Goal: Information Seeking & Learning: Understand process/instructions

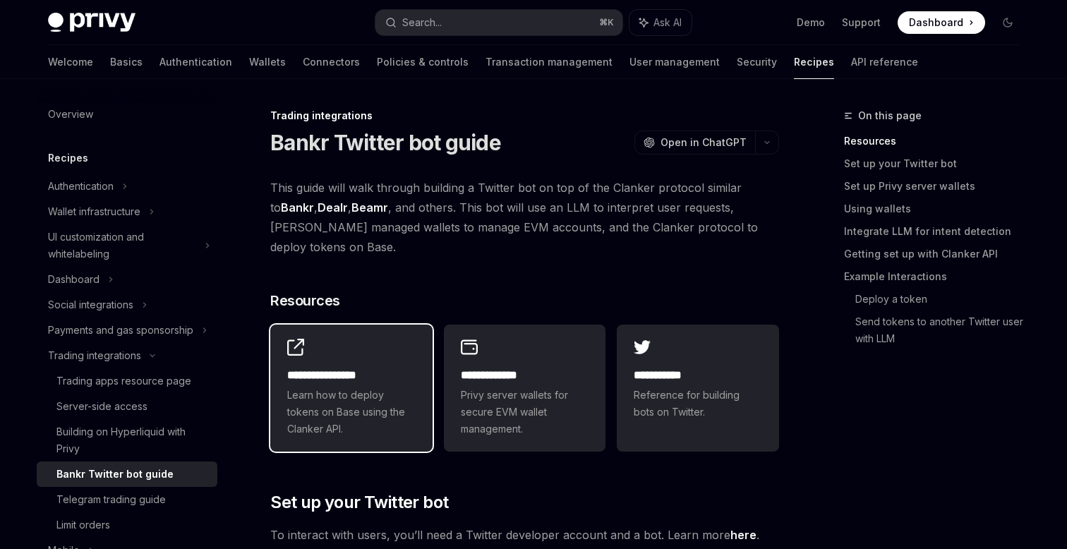
scroll to position [23, 0]
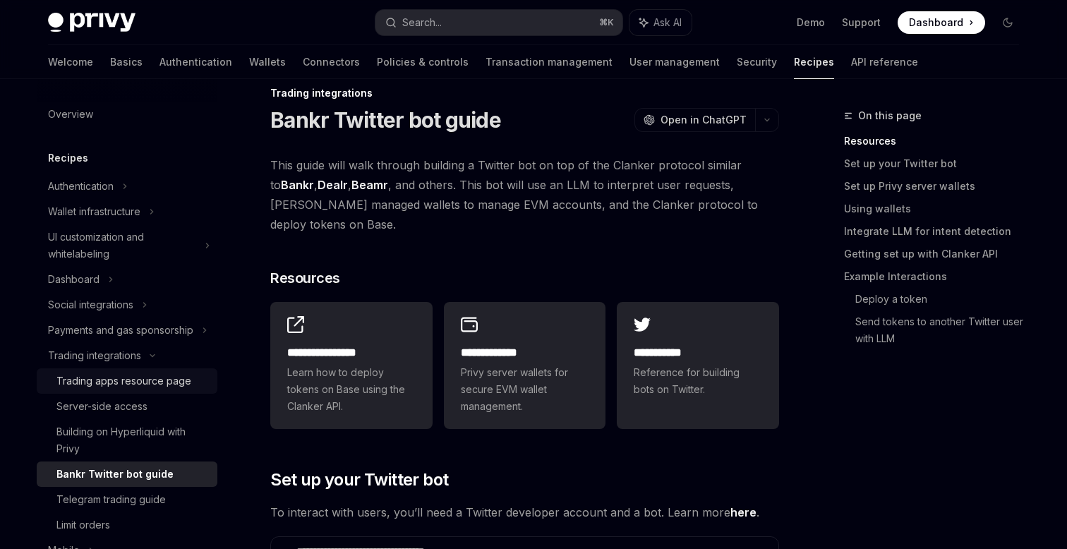
click at [166, 378] on div "Trading apps resource page" at bounding box center [123, 381] width 135 height 17
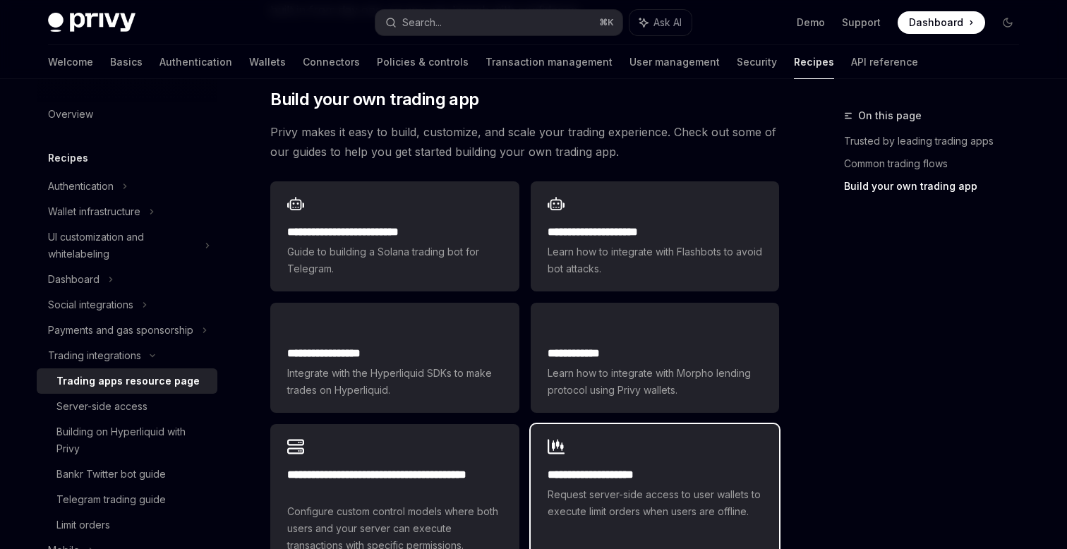
scroll to position [762, 0]
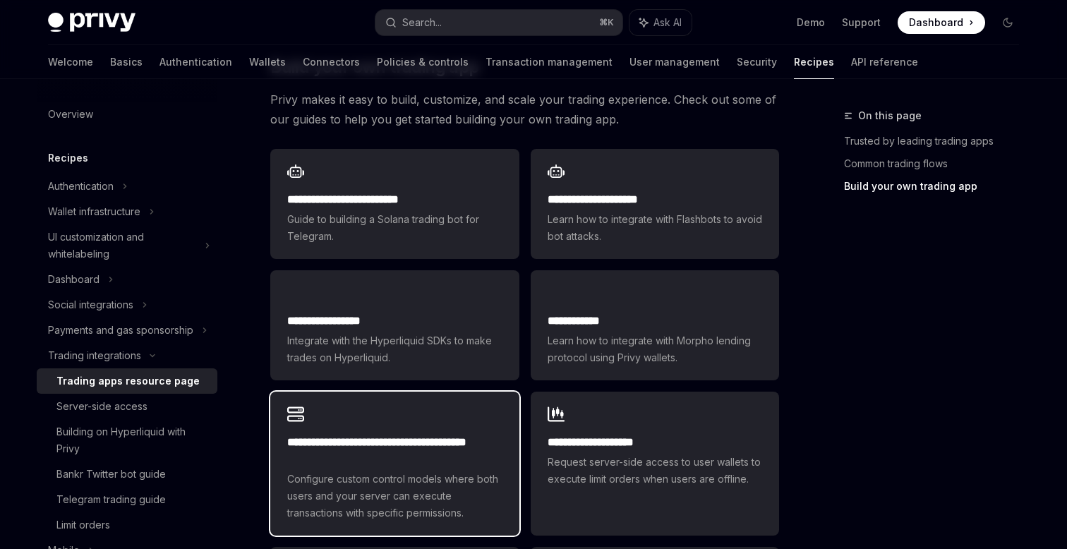
click at [399, 471] on span "Configure custom control models where both users and your server can execute tr…" at bounding box center [394, 496] width 215 height 51
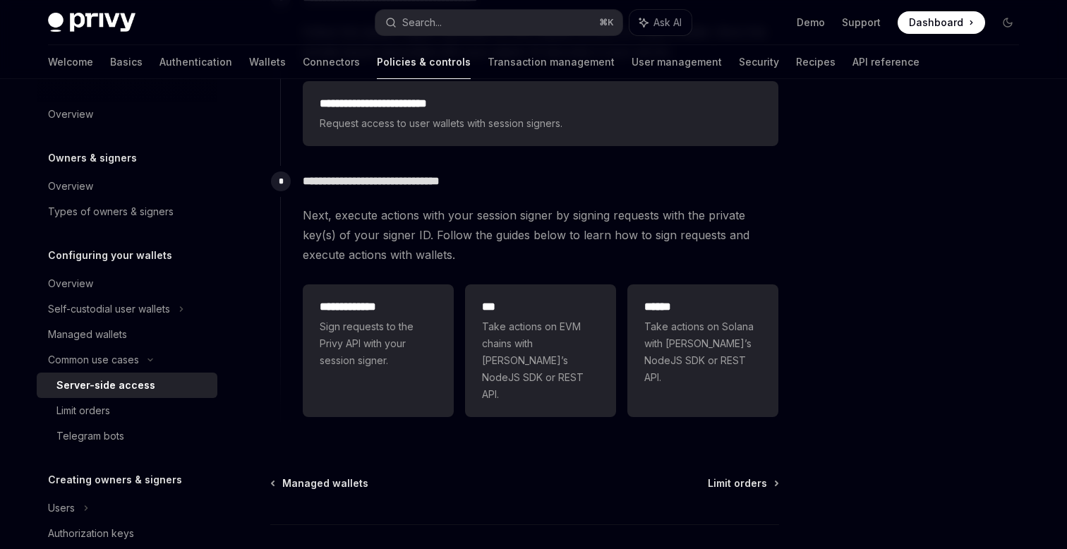
scroll to position [496, 0]
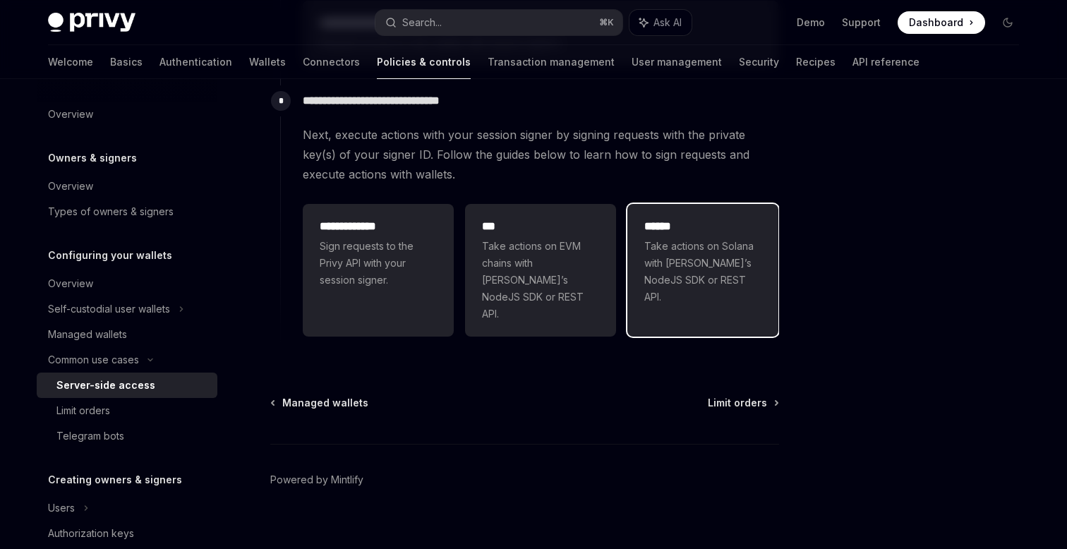
click at [696, 295] on div "****** Take actions on Solana with [PERSON_NAME]’s NodeJS SDK or REST API." at bounding box center [702, 262] width 151 height 116
type textarea "*"
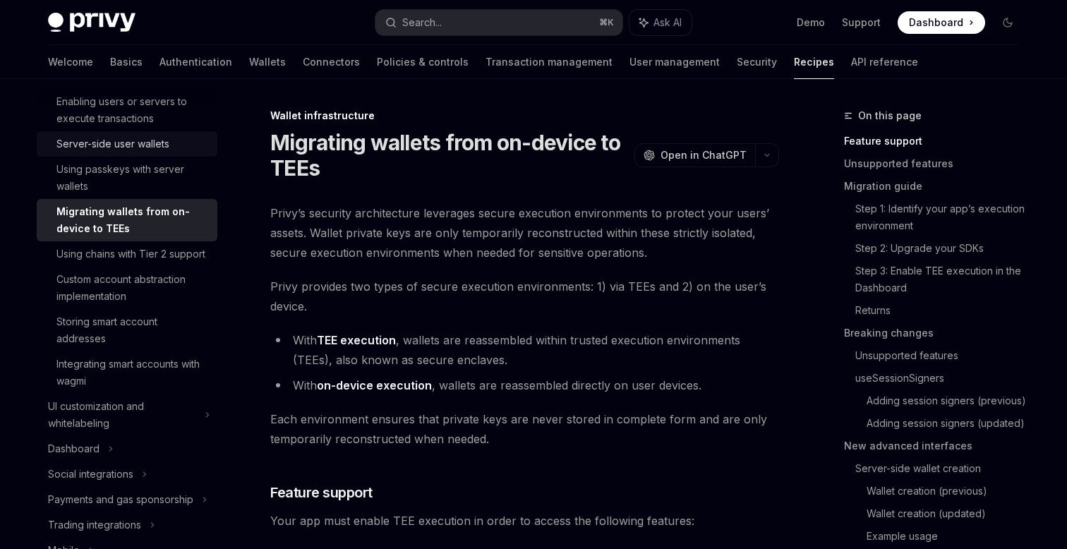
scroll to position [176, 0]
click at [114, 138] on div "Server-side user wallets" at bounding box center [112, 146] width 113 height 17
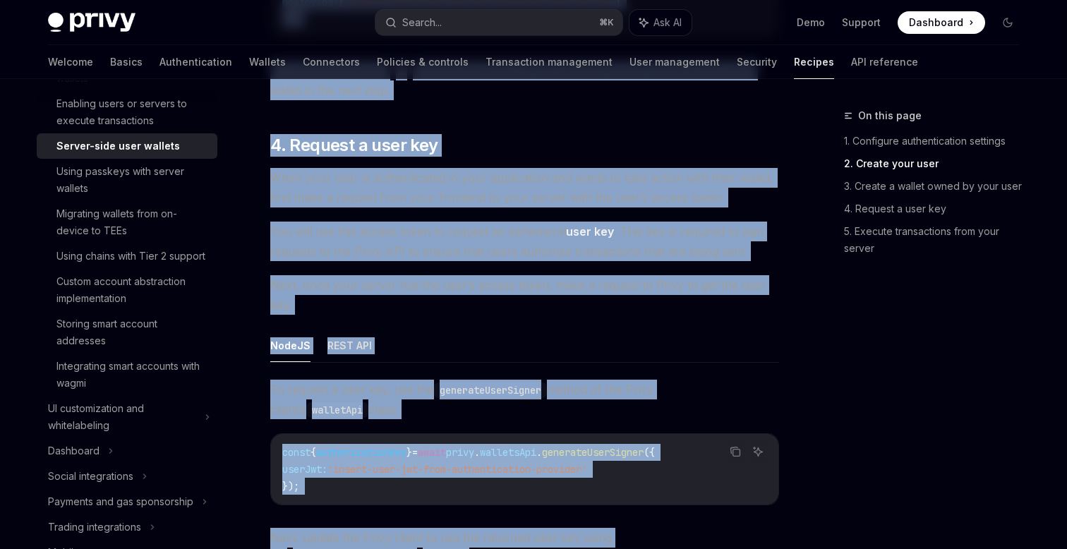
scroll to position [2732, 0]
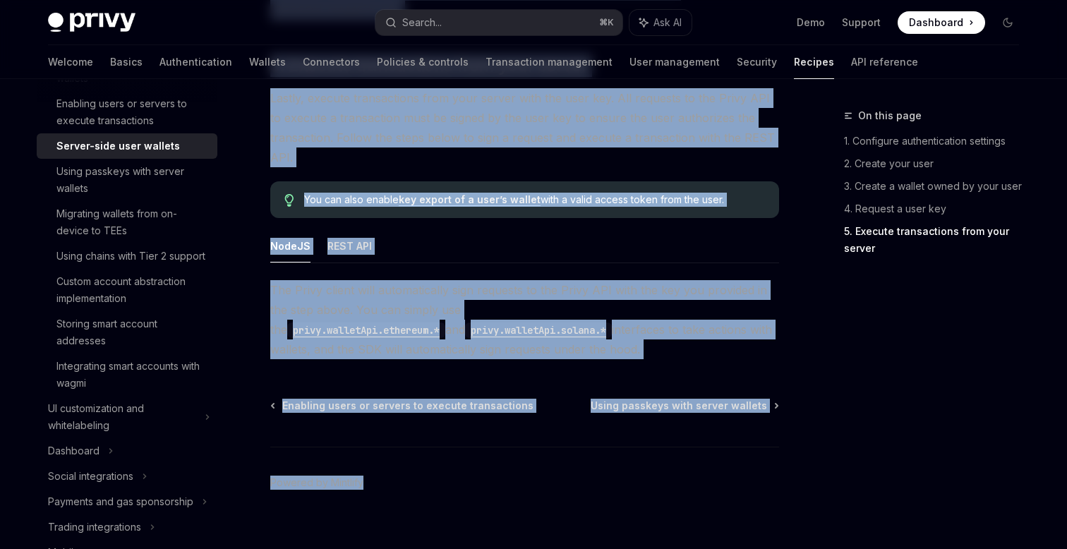
drag, startPoint x: 373, startPoint y: 123, endPoint x: 581, endPoint y: 604, distance: 524.2
copy div "**********"
click at [249, 61] on link "Wallets" at bounding box center [267, 62] width 37 height 34
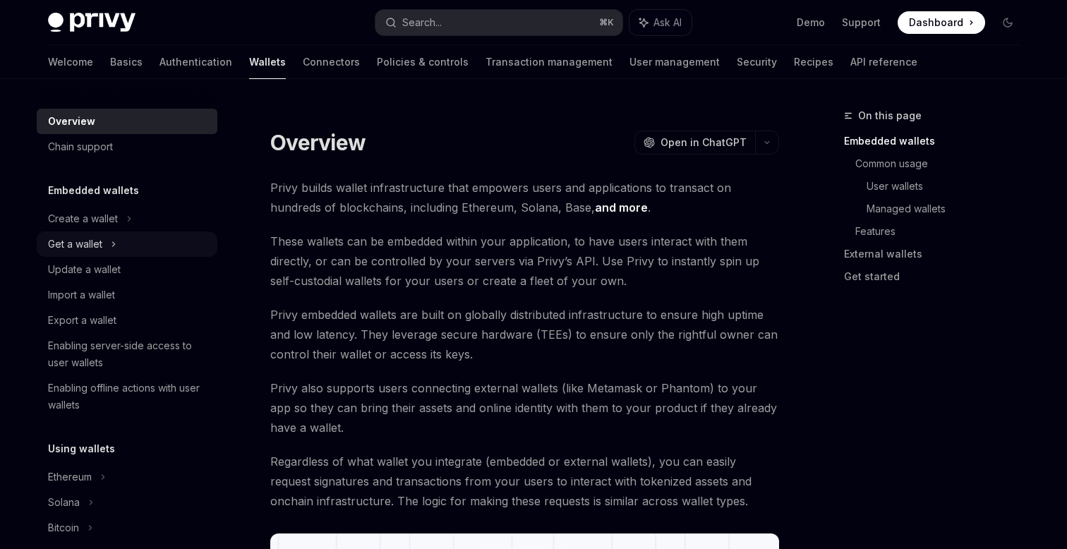
click at [87, 245] on div "Get a wallet" at bounding box center [75, 244] width 54 height 17
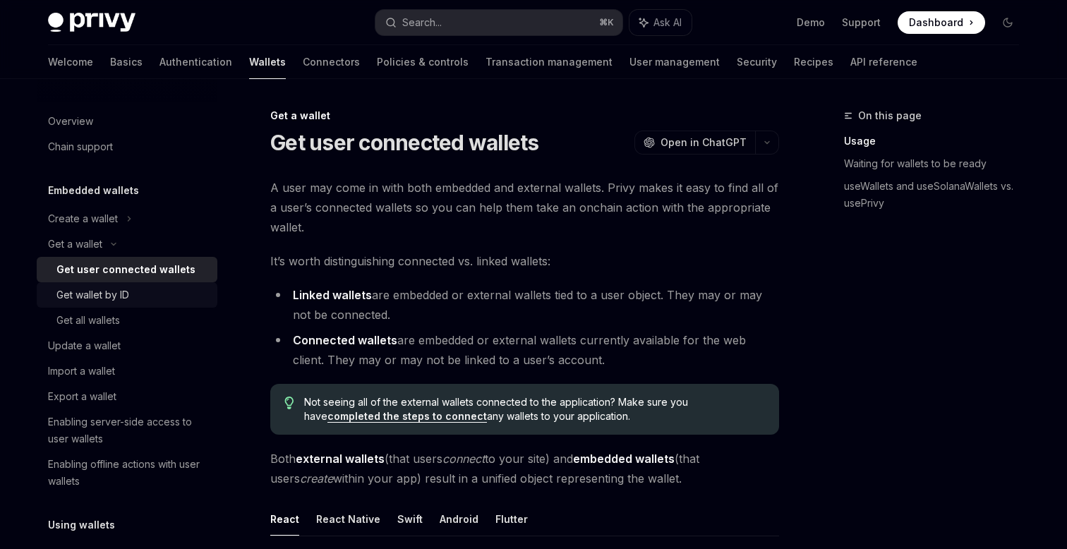
click at [123, 291] on div "Get wallet by ID" at bounding box center [92, 295] width 73 height 17
type textarea "*"
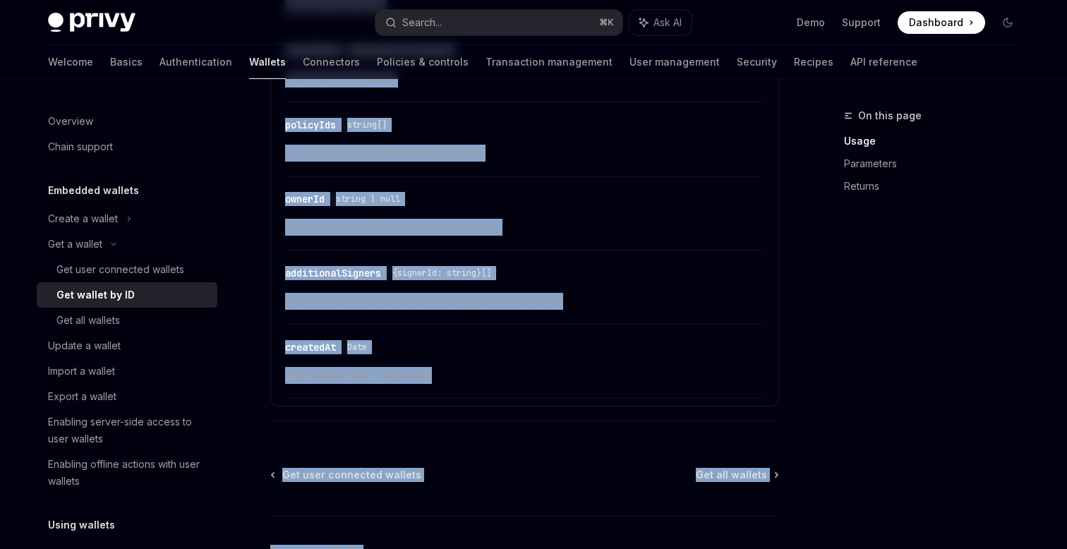
scroll to position [960, 0]
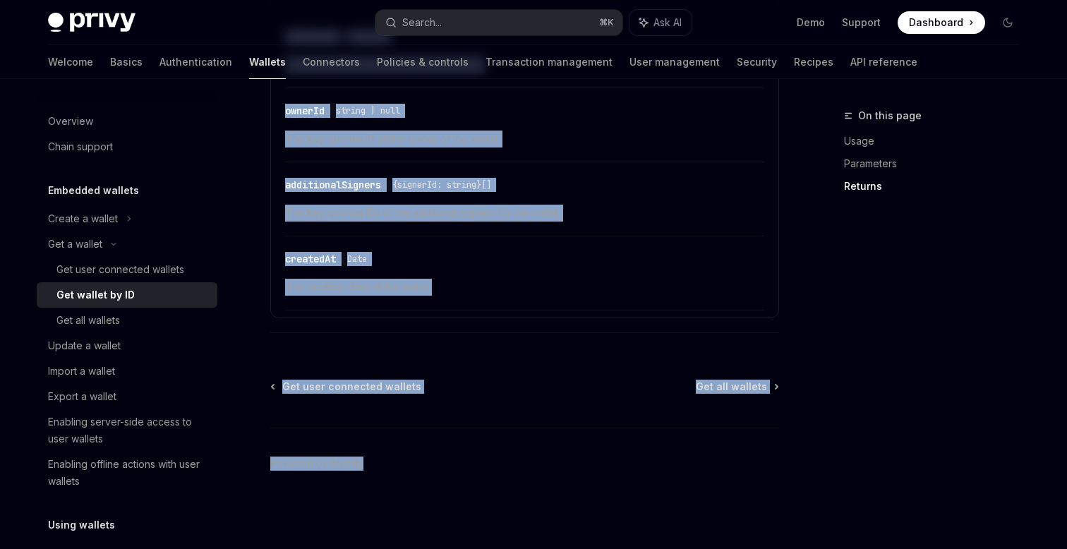
drag, startPoint x: 339, startPoint y: 112, endPoint x: 493, endPoint y: 604, distance: 515.2
copy div "**********"
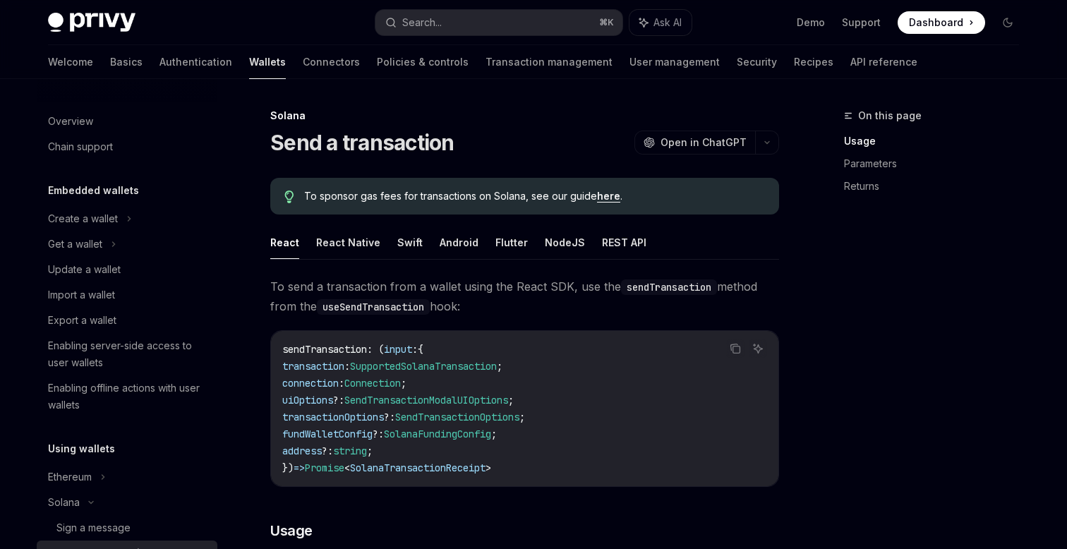
scroll to position [239, 0]
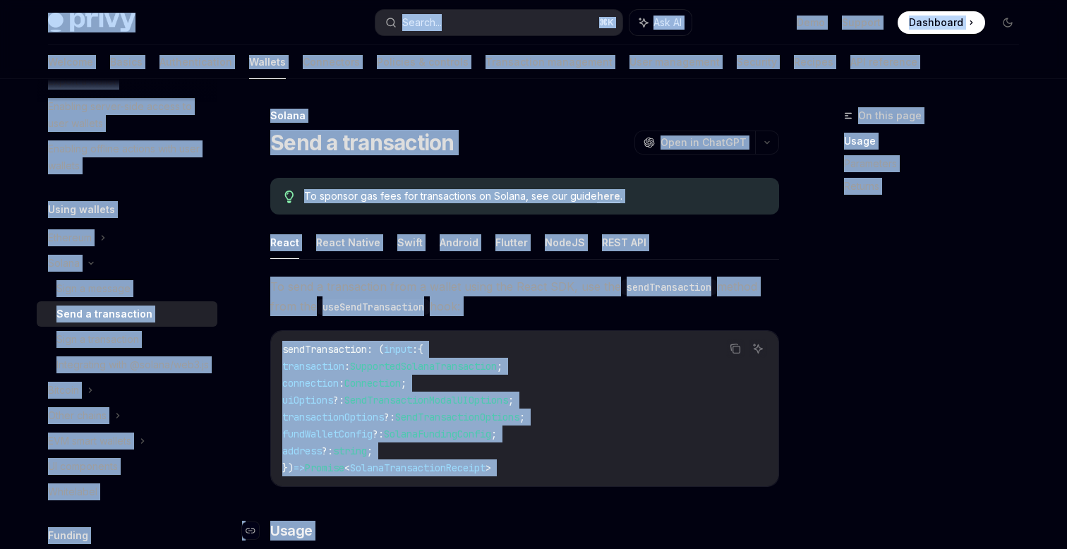
copy div "Privy Docs home page Search... ⌘ K Ask AI Demo Support Dashboard Dashboard Sear…"
